Goal: Task Accomplishment & Management: Complete application form

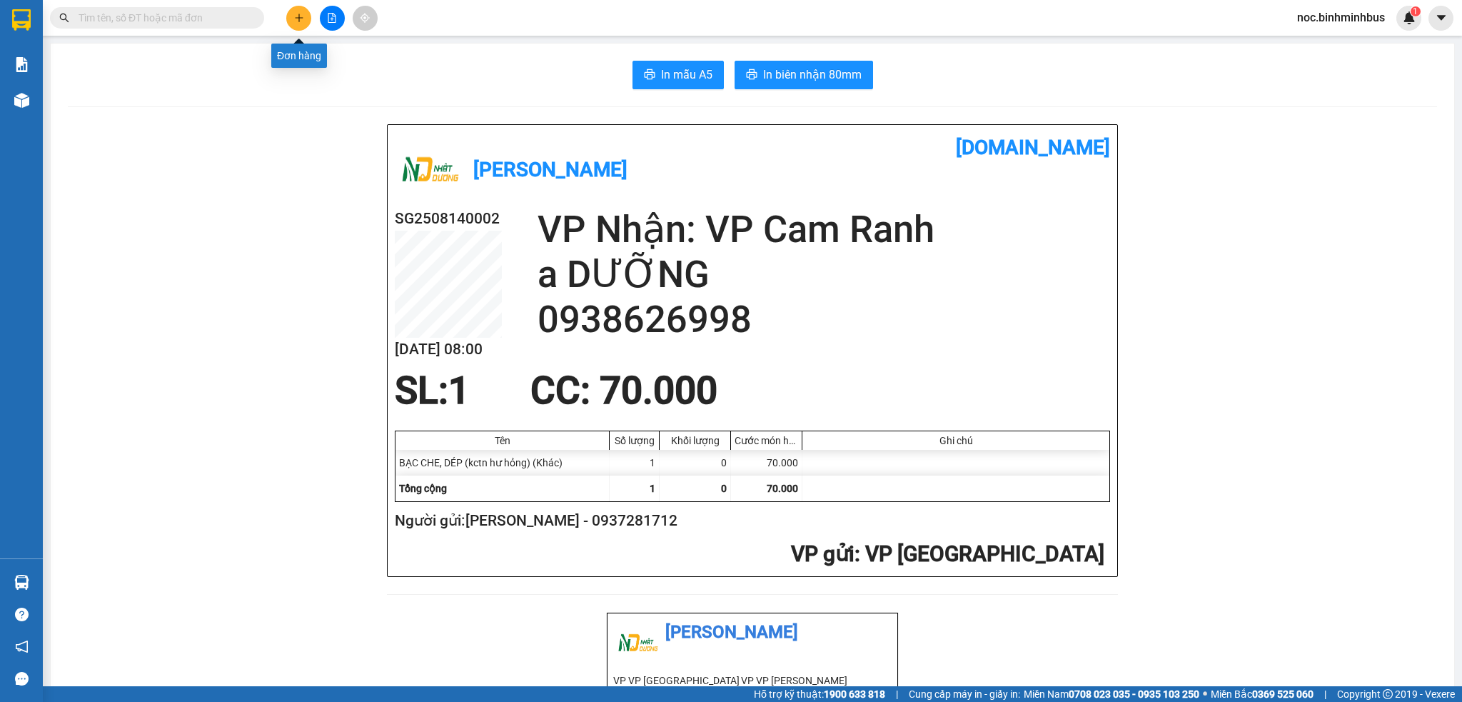
drag, startPoint x: 0, startPoint y: 0, endPoint x: 300, endPoint y: 14, distance: 300.8
click at [300, 14] on button at bounding box center [298, 18] width 25 height 25
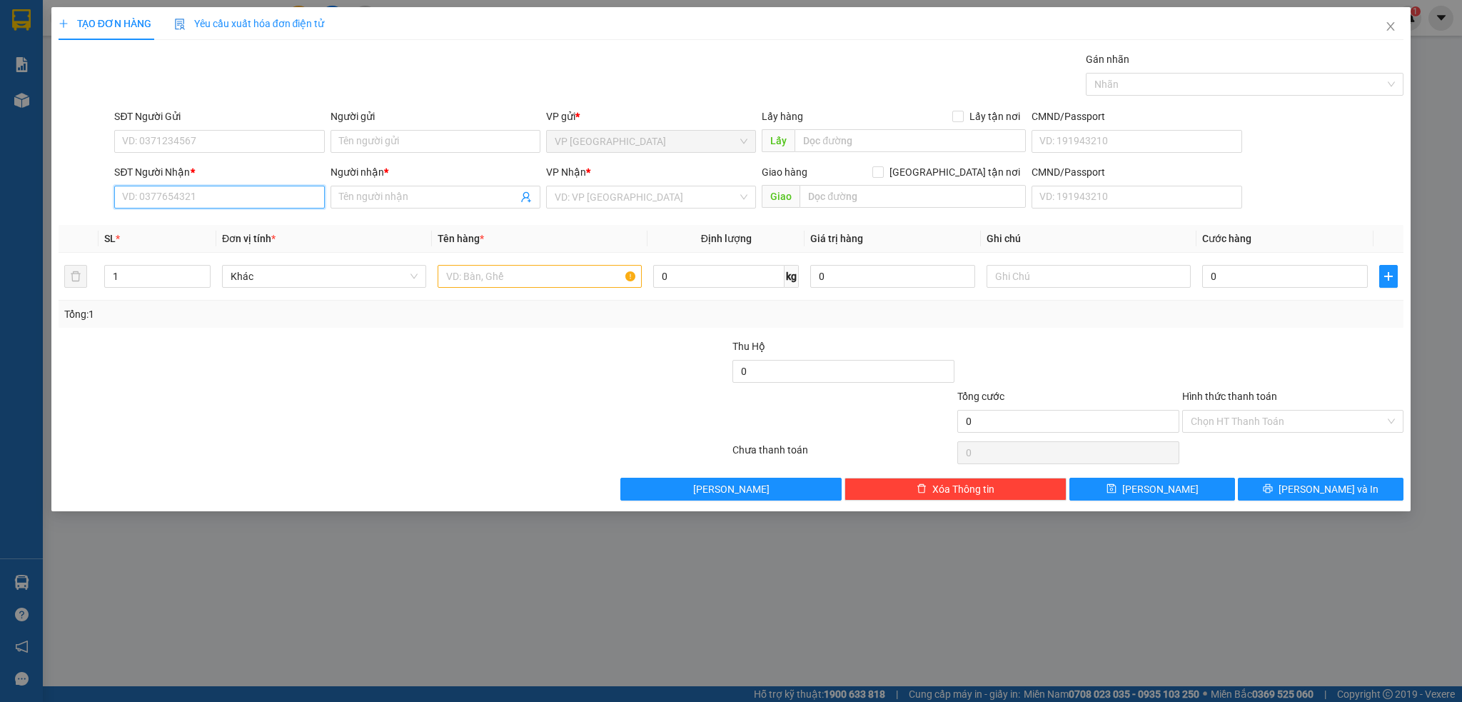
click at [236, 198] on input "SĐT Người Nhận *" at bounding box center [219, 197] width 210 height 23
paste input "0343461211"
type input "0343461211"
click at [383, 198] on input "Người nhận *" at bounding box center [428, 197] width 178 height 16
type input "a kiên"
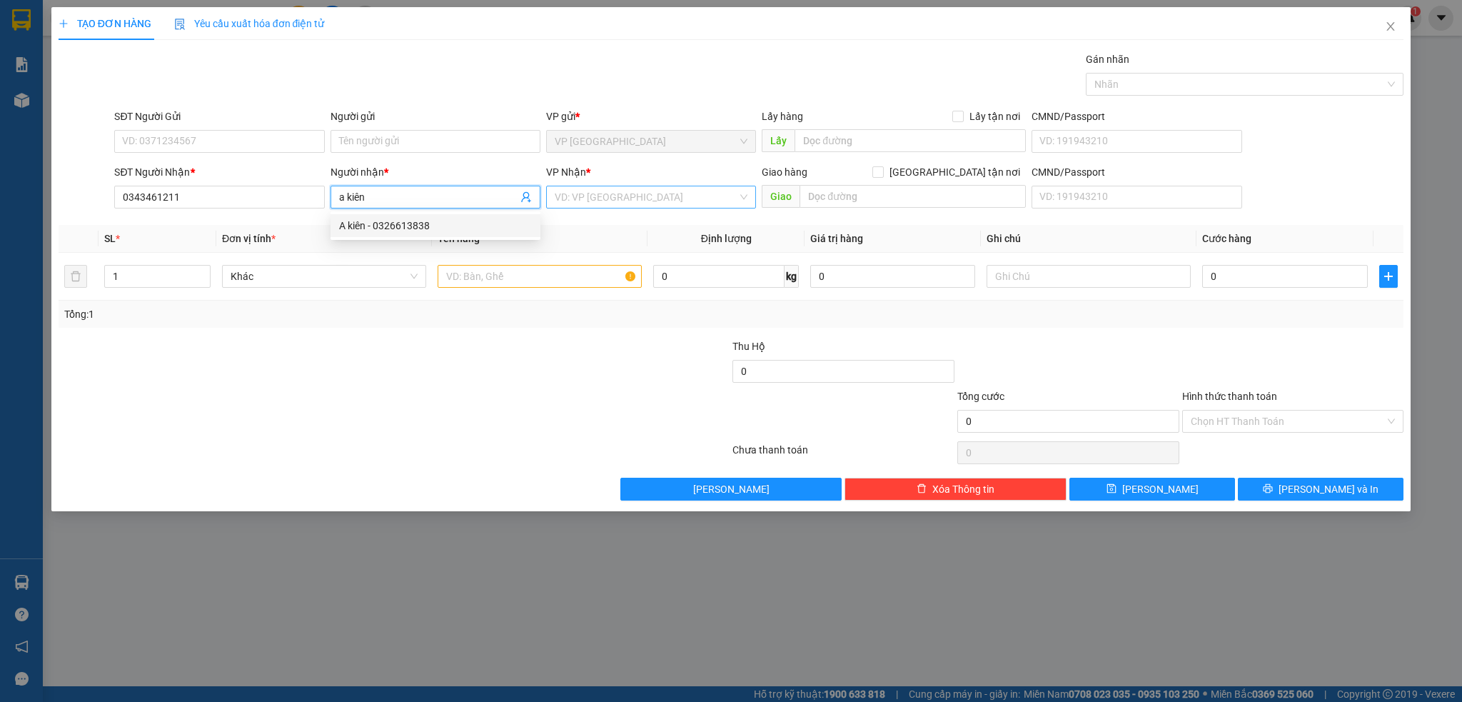
click at [628, 188] on input "search" at bounding box center [646, 196] width 183 height 21
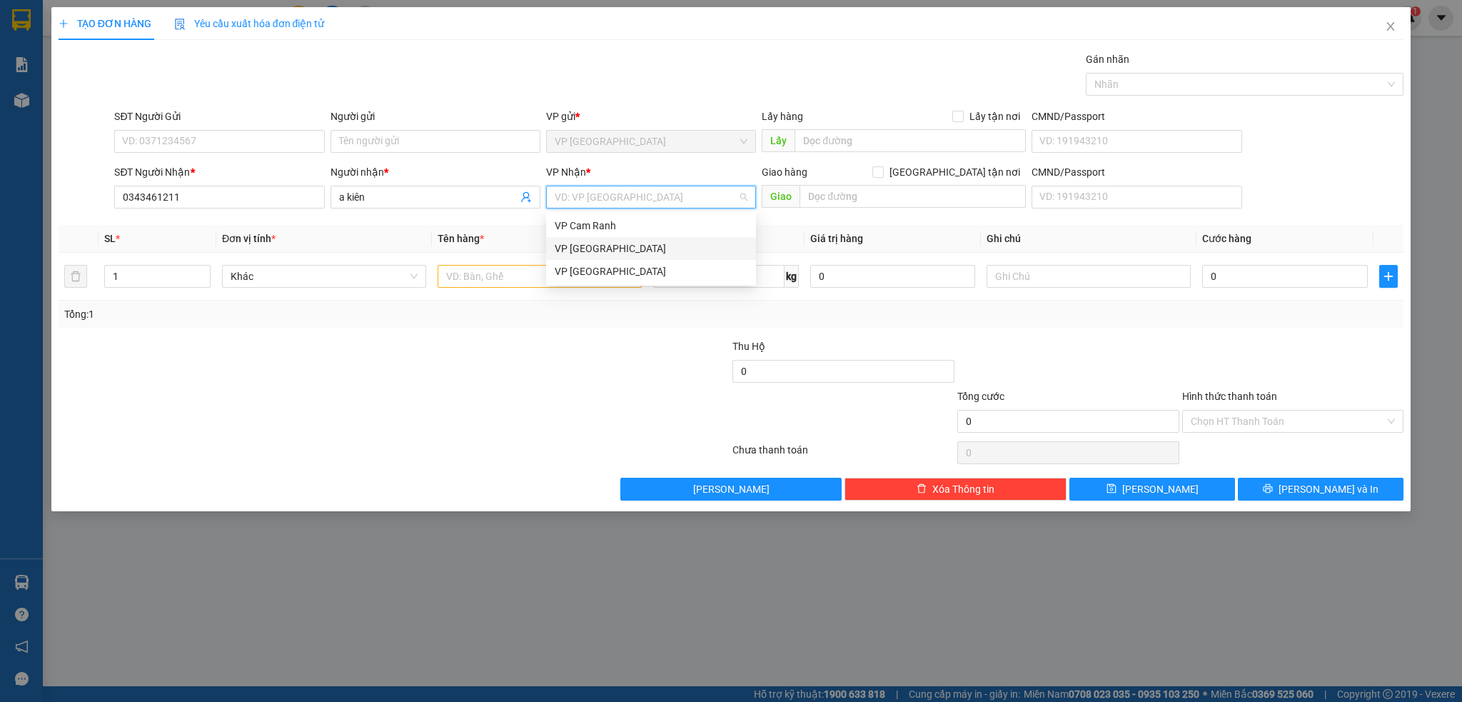
click at [595, 243] on div "VP [GEOGRAPHIC_DATA]" at bounding box center [651, 249] width 193 height 16
click at [520, 285] on input "text" at bounding box center [540, 276] width 204 height 23
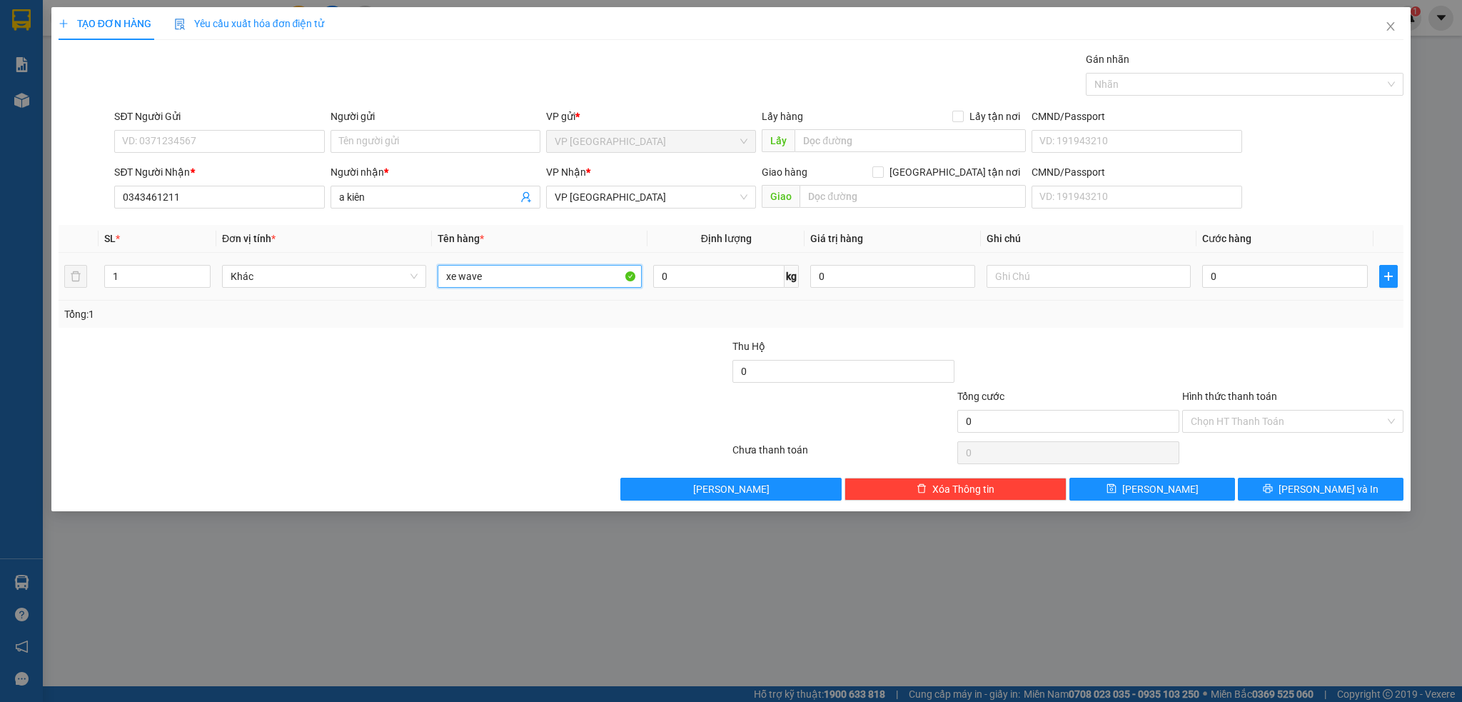
type input "xe wave"
click at [1056, 264] on div at bounding box center [1088, 276] width 204 height 29
click at [1011, 273] on input "text" at bounding box center [1088, 276] width 204 height 23
type input "xe máy theo khác trầy xướt kctn"
click at [1208, 278] on input "0" at bounding box center [1284, 276] width 165 height 23
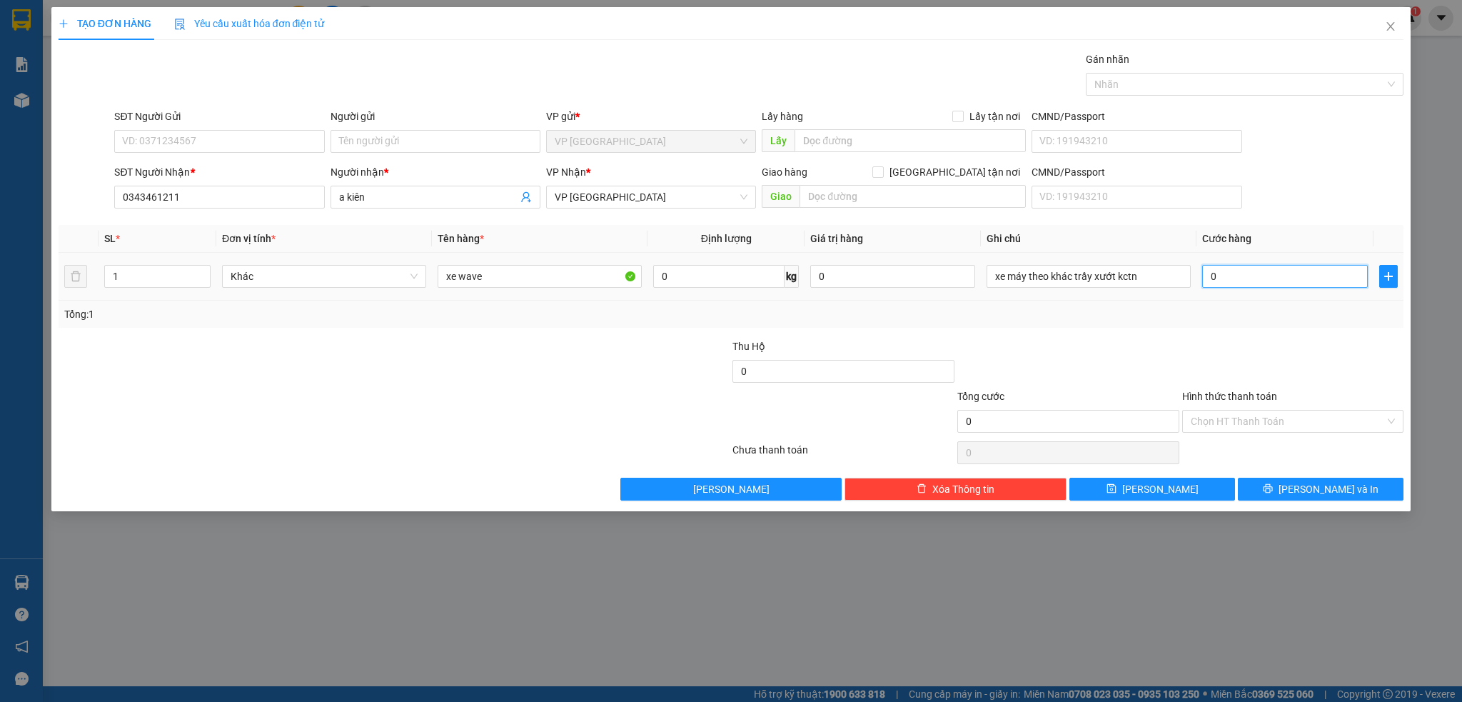
click at [1208, 280] on input "0" at bounding box center [1284, 276] width 165 height 23
type input "30"
type input "350"
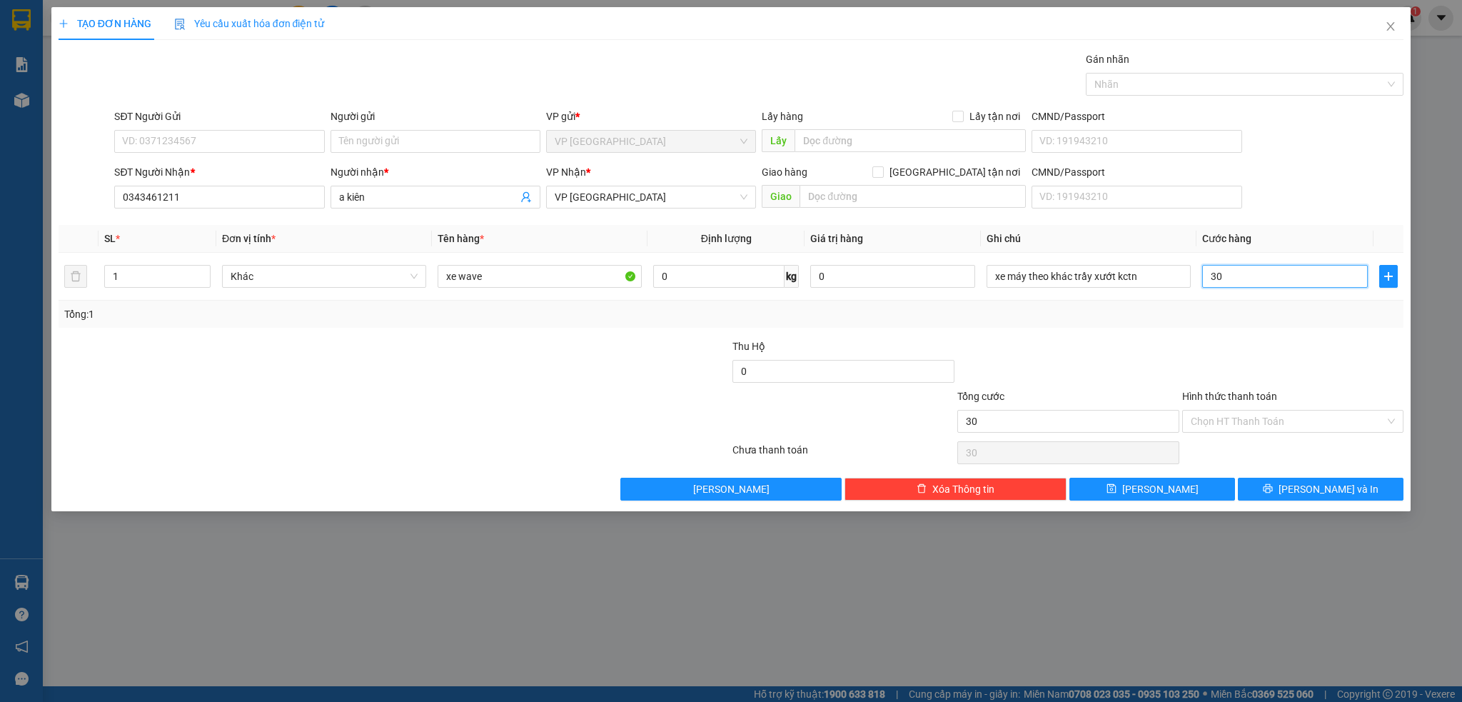
type input "350"
type input "350.000"
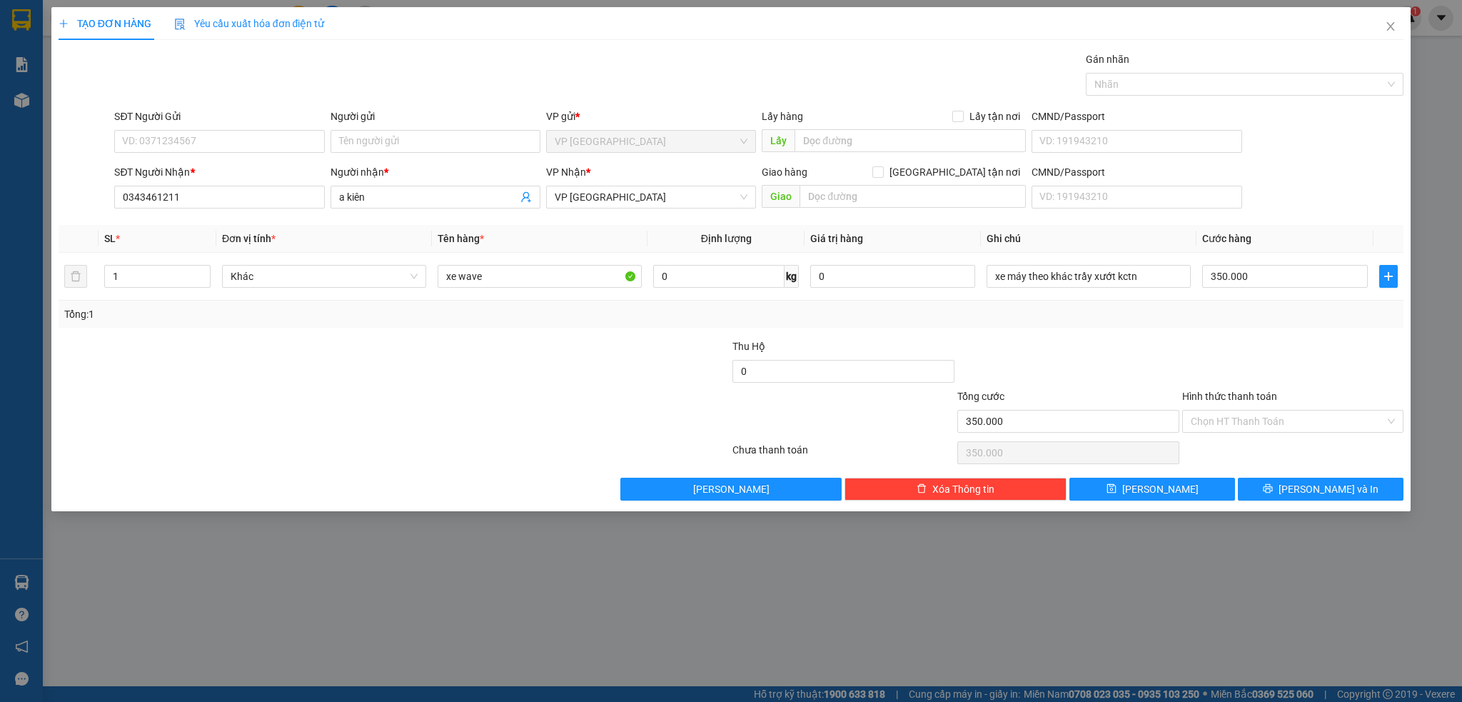
click at [1104, 353] on div at bounding box center [1068, 363] width 225 height 50
click at [1293, 482] on button "[PERSON_NAME] và In" at bounding box center [1321, 488] width 166 height 23
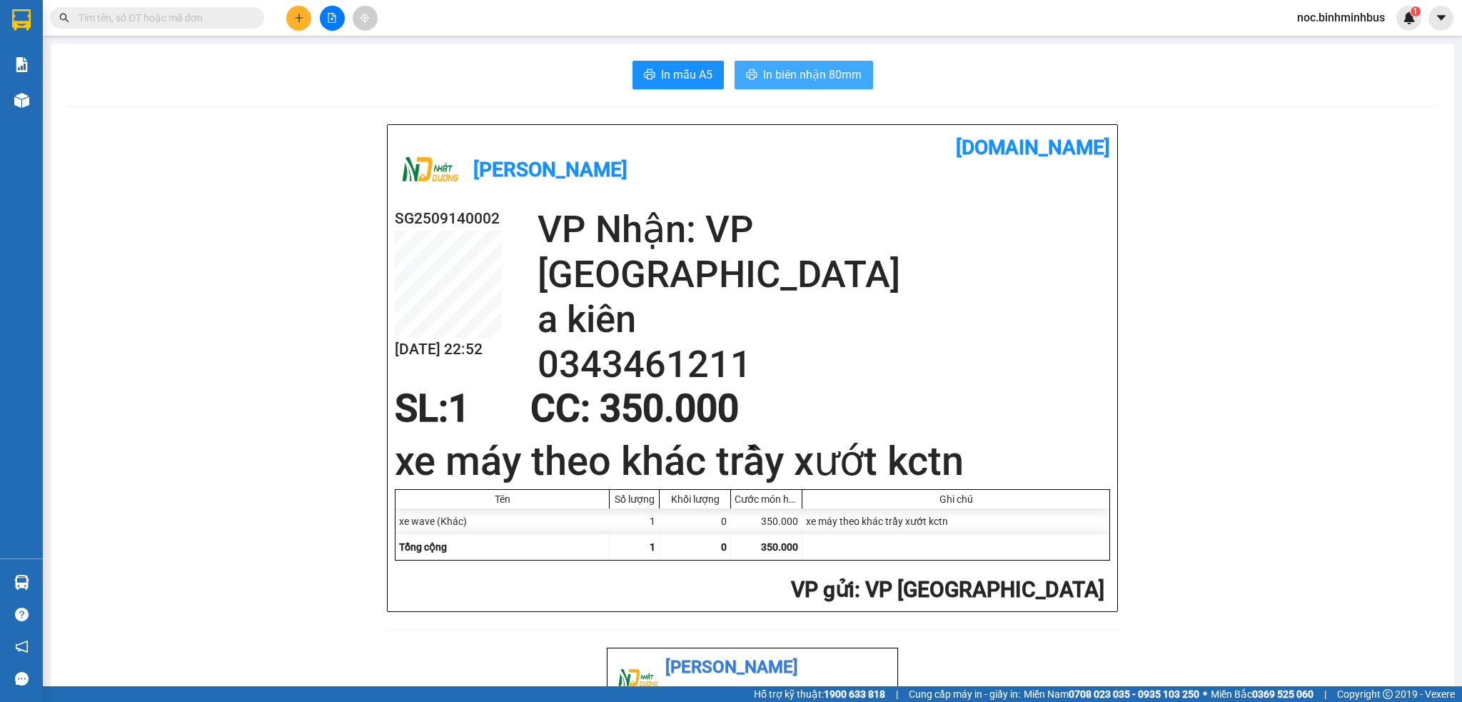
click at [764, 64] on button "In biên nhận 80mm" at bounding box center [803, 75] width 138 height 29
click at [791, 77] on span "In biên nhận 80mm" at bounding box center [812, 75] width 98 height 18
